Goal: Browse casually: Explore the website without a specific task or goal

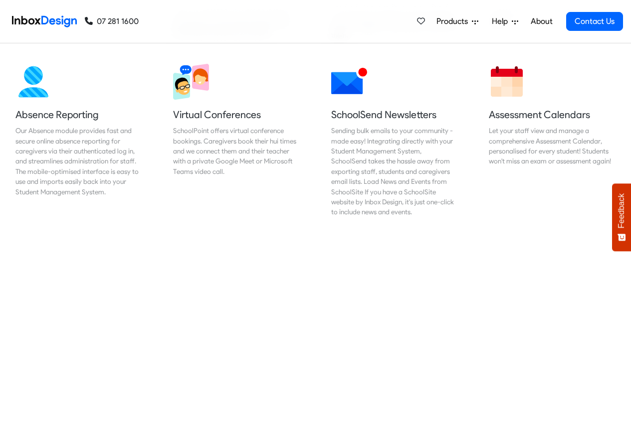
scroll to position [838, 0]
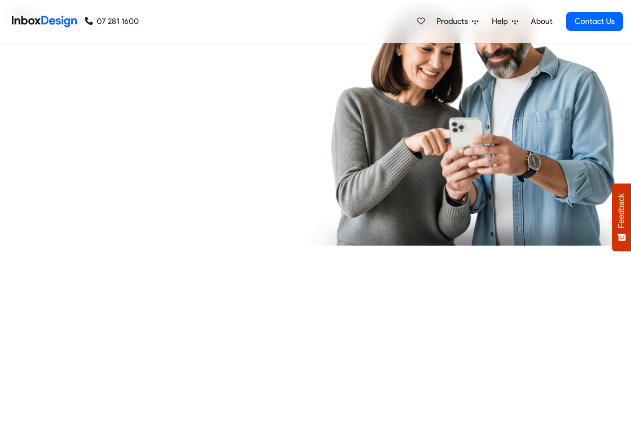
checkbox input "true"
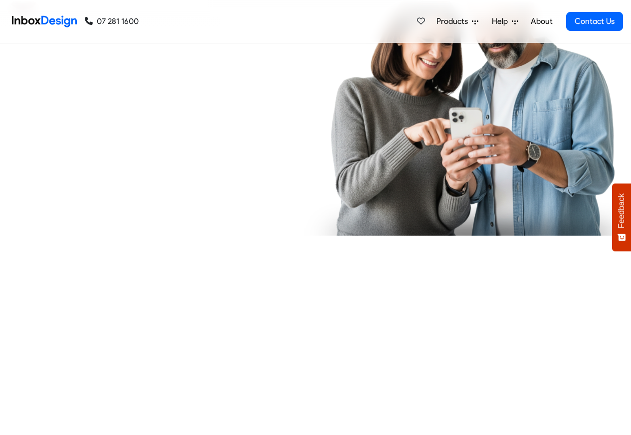
checkbox input "true"
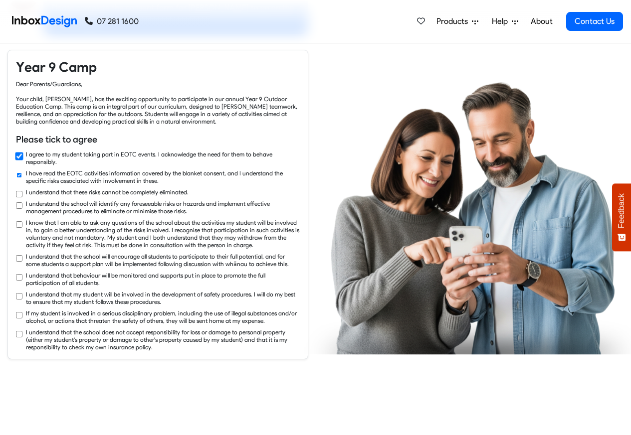
checkbox input "true"
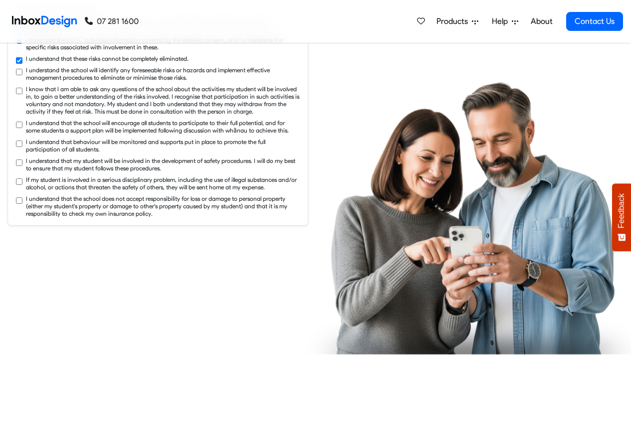
checkbox input "true"
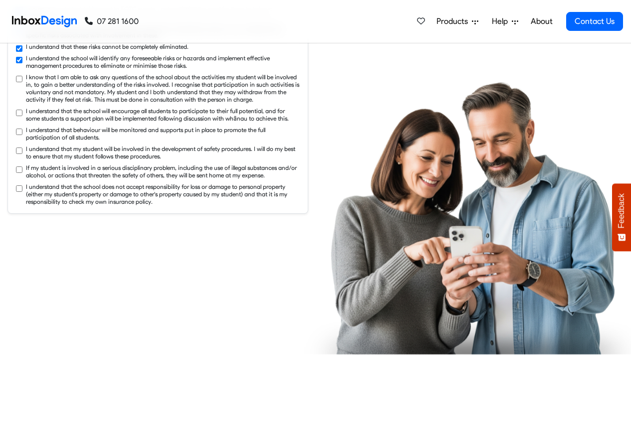
checkbox input "true"
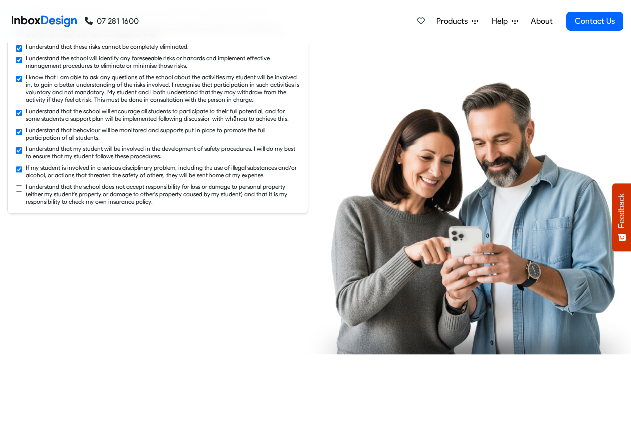
checkbox input "true"
